Goal: Information Seeking & Learning: Learn about a topic

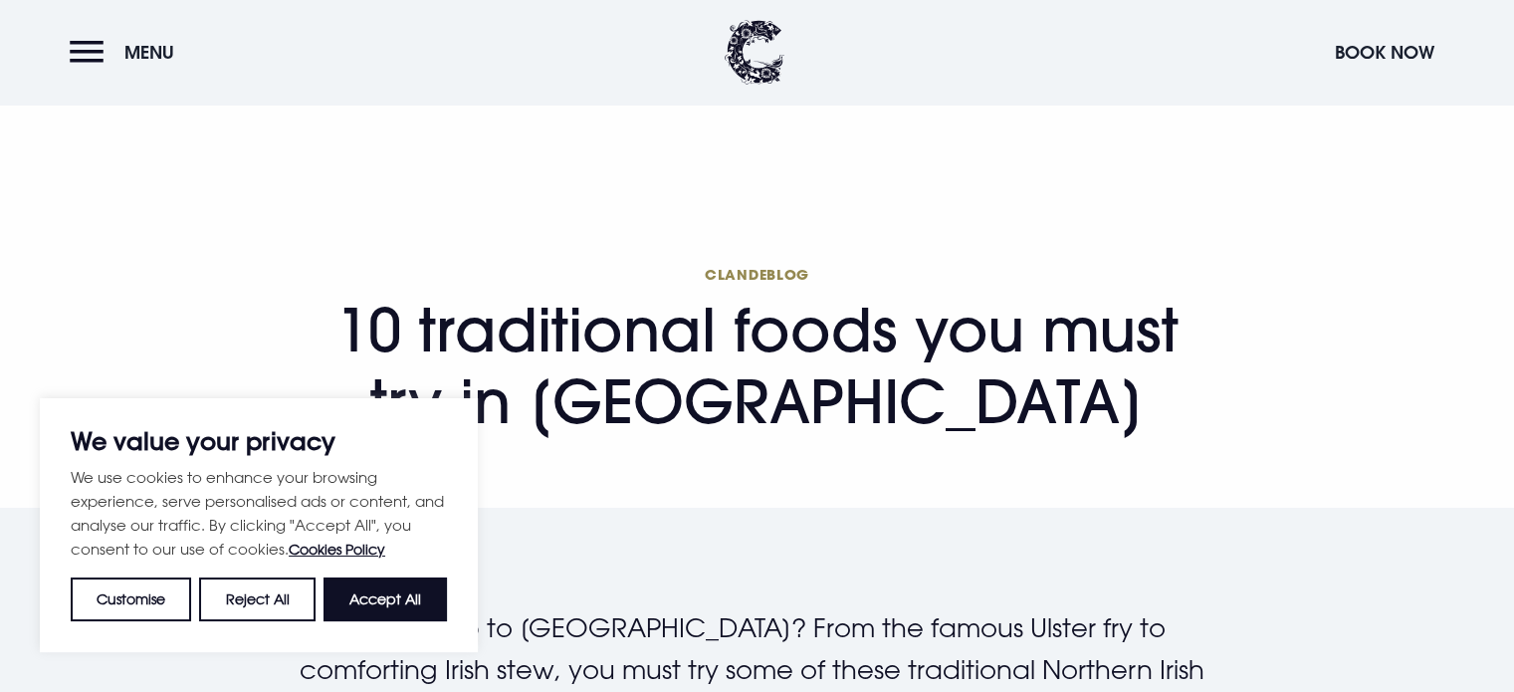
scroll to position [34, 0]
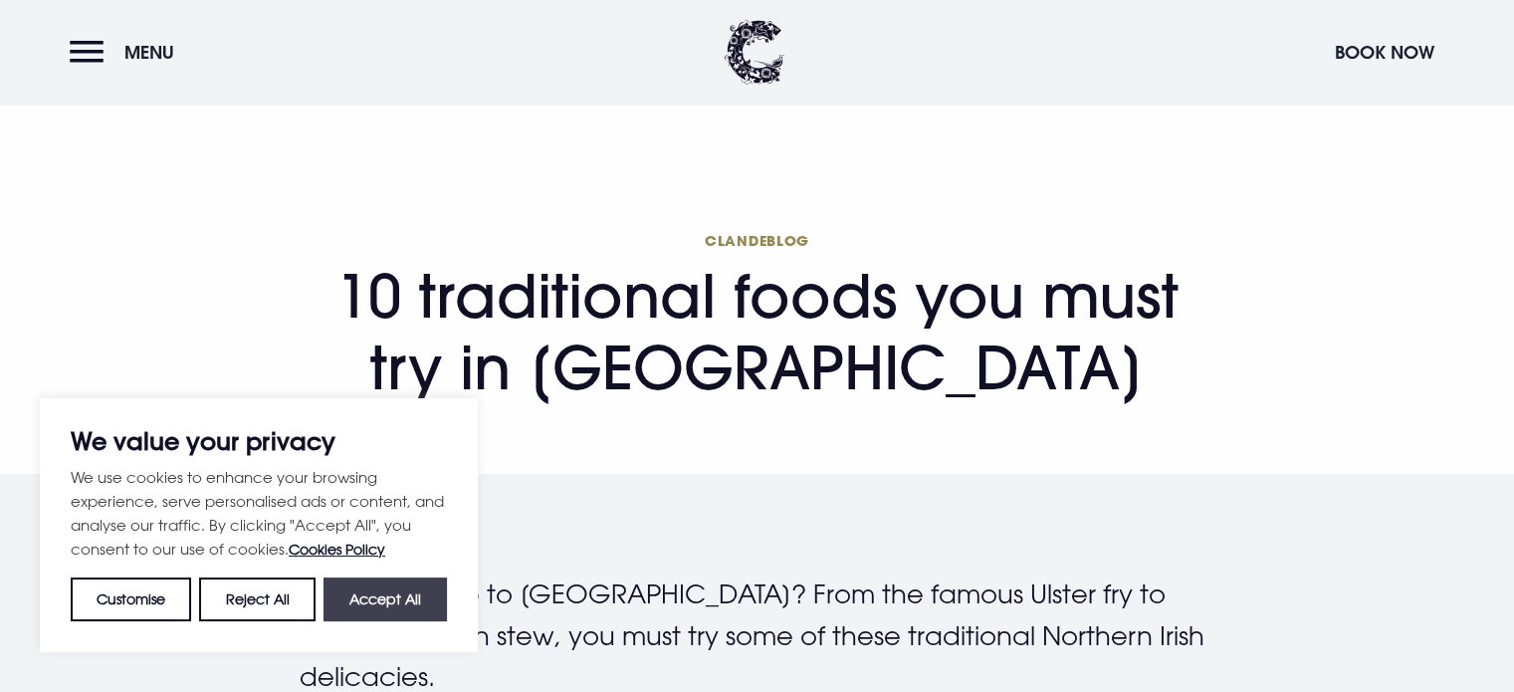
click at [389, 589] on button "Accept All" at bounding box center [384, 599] width 123 height 44
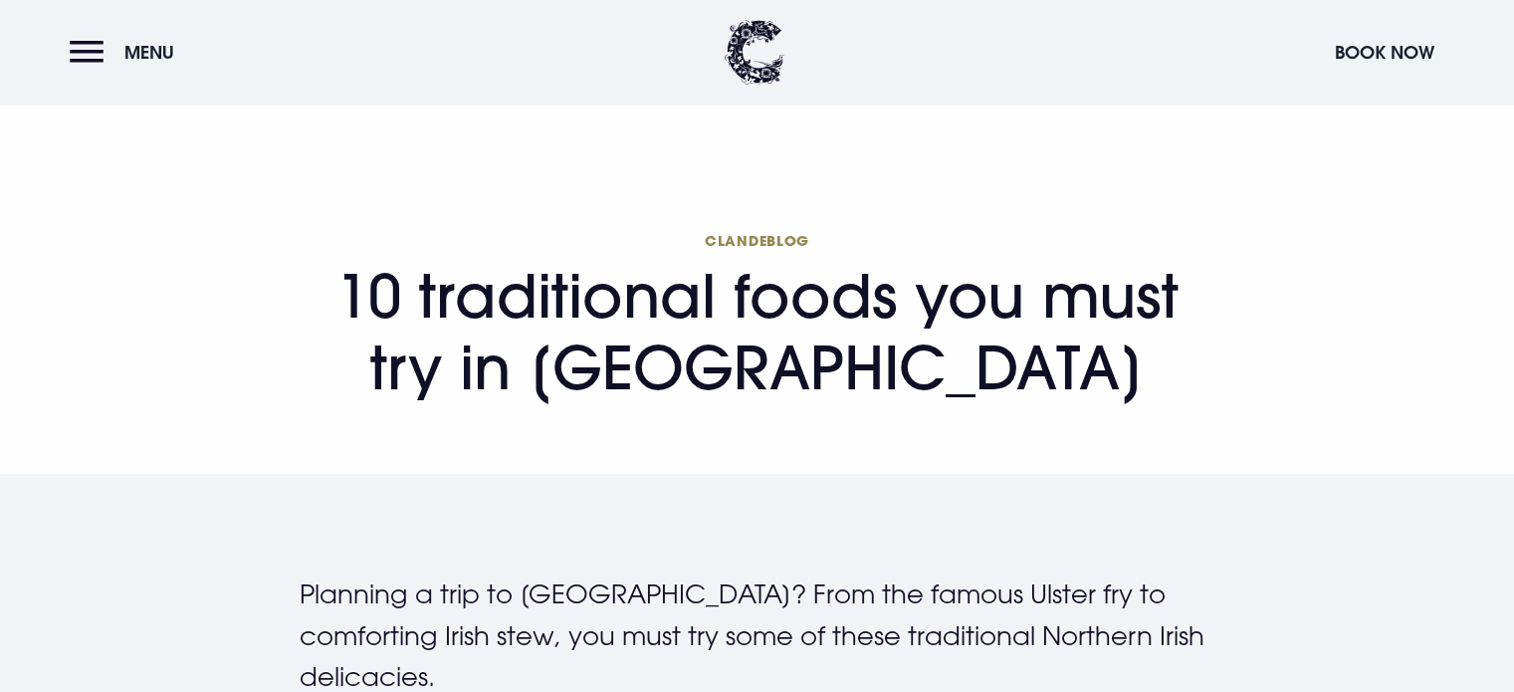
checkbox input "true"
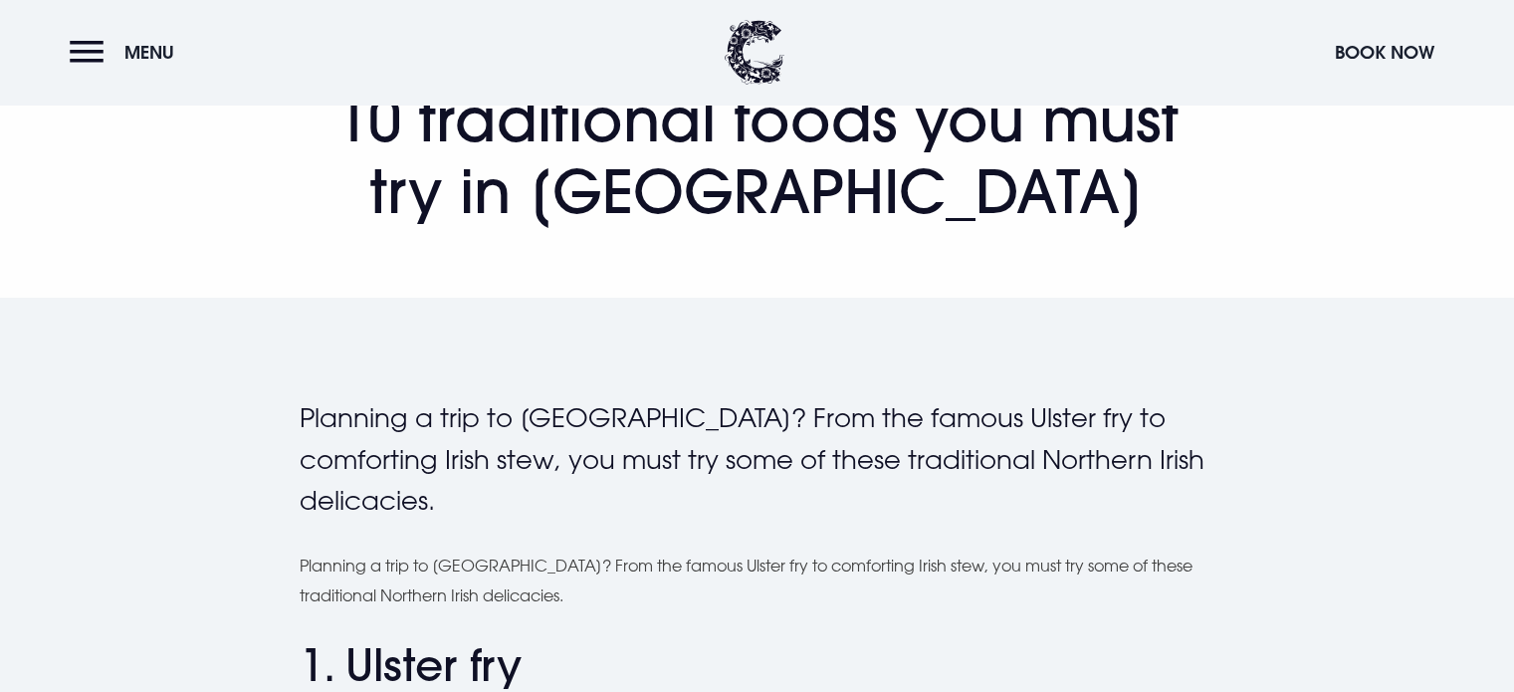
scroll to position [219, 0]
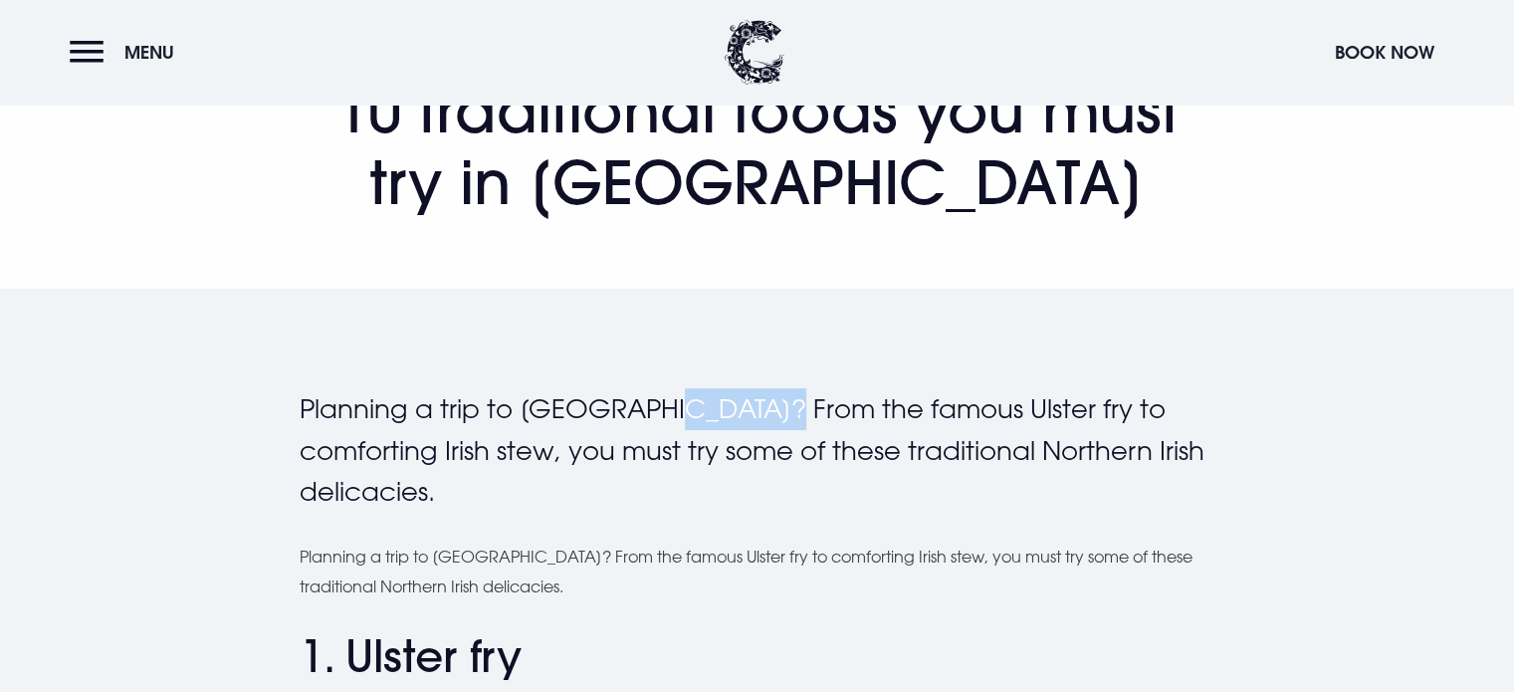
drag, startPoint x: 639, startPoint y: 413, endPoint x: 744, endPoint y: 413, distance: 105.5
click at [744, 413] on p "Planning a trip to [GEOGRAPHIC_DATA]? From the famous Ulster fry to comforting …" at bounding box center [758, 450] width 916 height 124
drag, startPoint x: 1471, startPoint y: 246, endPoint x: 1129, endPoint y: 263, distance: 341.8
click at [1129, 263] on section "Clandeblog 10 traditional foods you must try in [GEOGRAPHIC_DATA]" at bounding box center [757, 141] width 1514 height 296
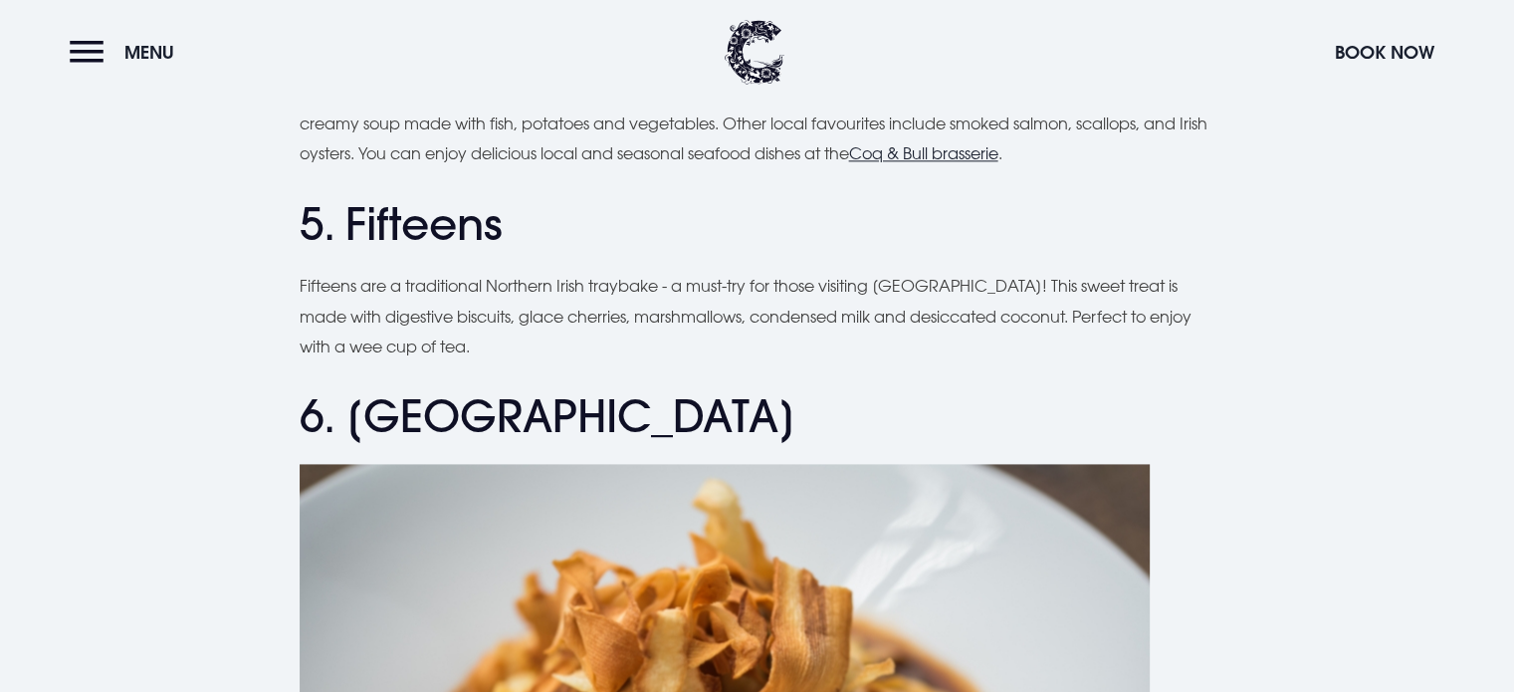
scroll to position [2583, 0]
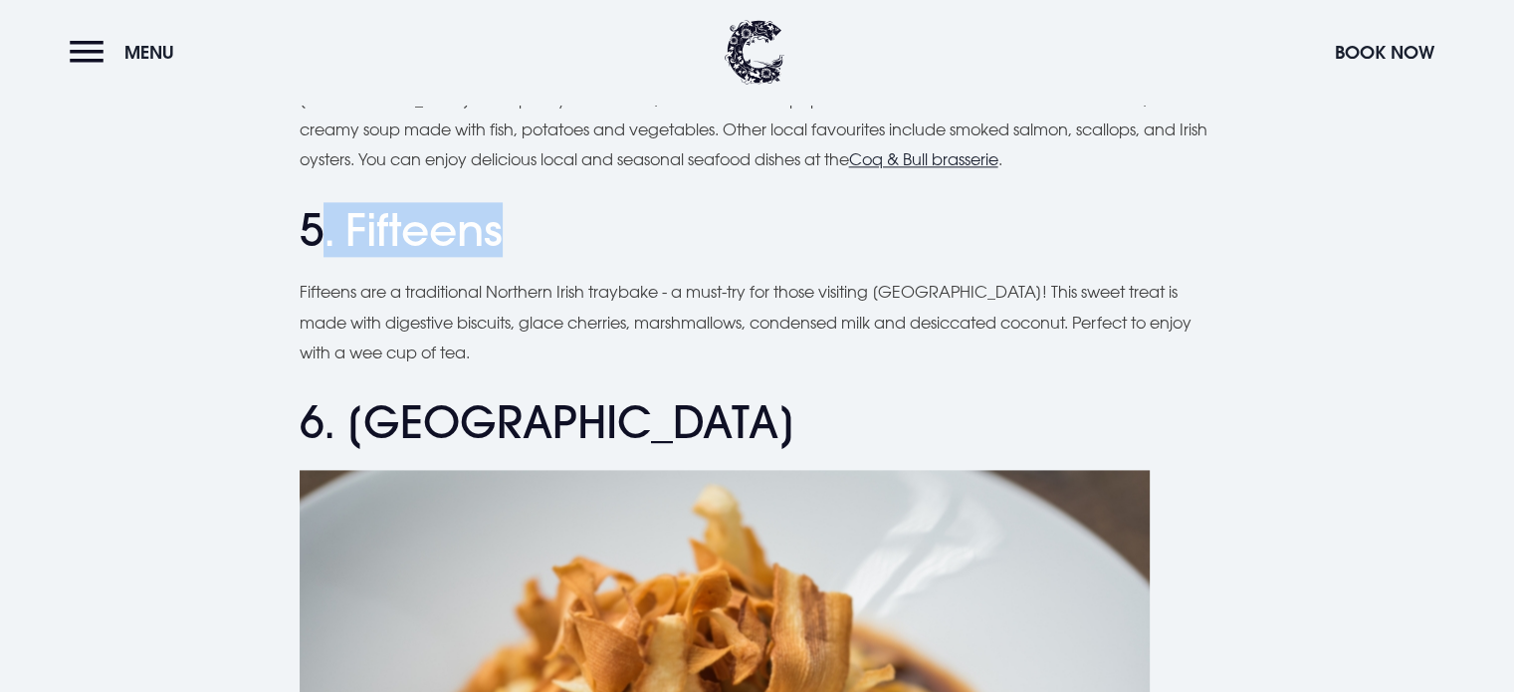
drag, startPoint x: 517, startPoint y: 254, endPoint x: 716, endPoint y: 228, distance: 200.7
click at [716, 228] on h2 "5. Fifteens" at bounding box center [758, 230] width 916 height 53
